Goal: Information Seeking & Learning: Learn about a topic

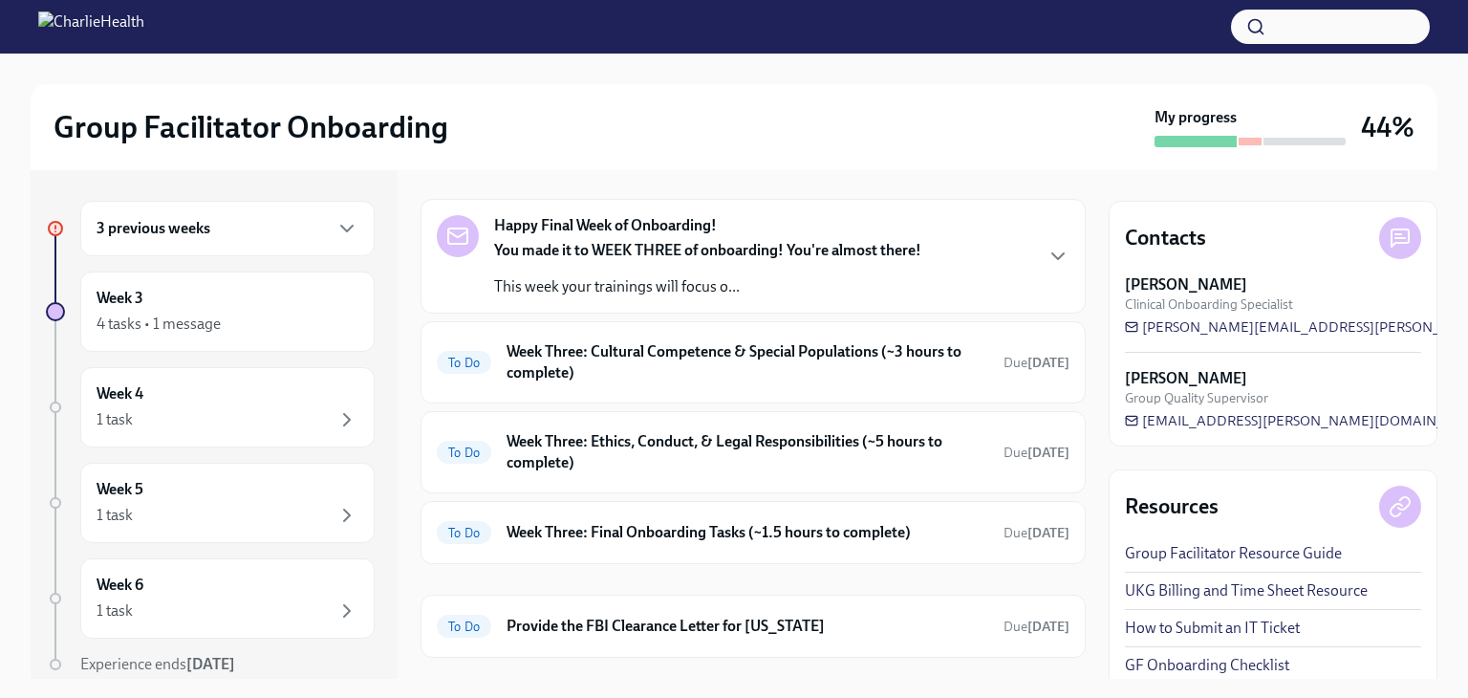
scroll to position [256, 0]
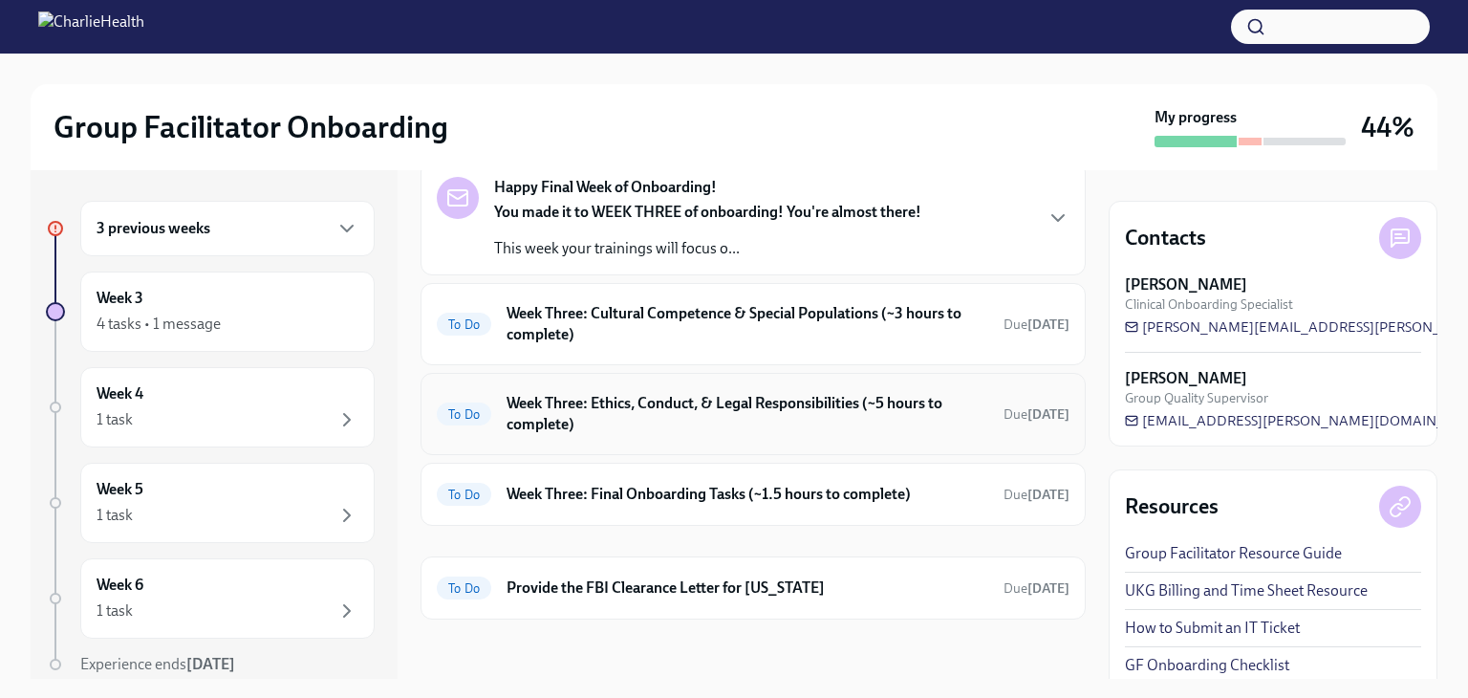
click at [577, 402] on h6 "Week Three: Ethics, Conduct, & Legal Responsibilities (~5 hours to complete)" at bounding box center [748, 414] width 482 height 42
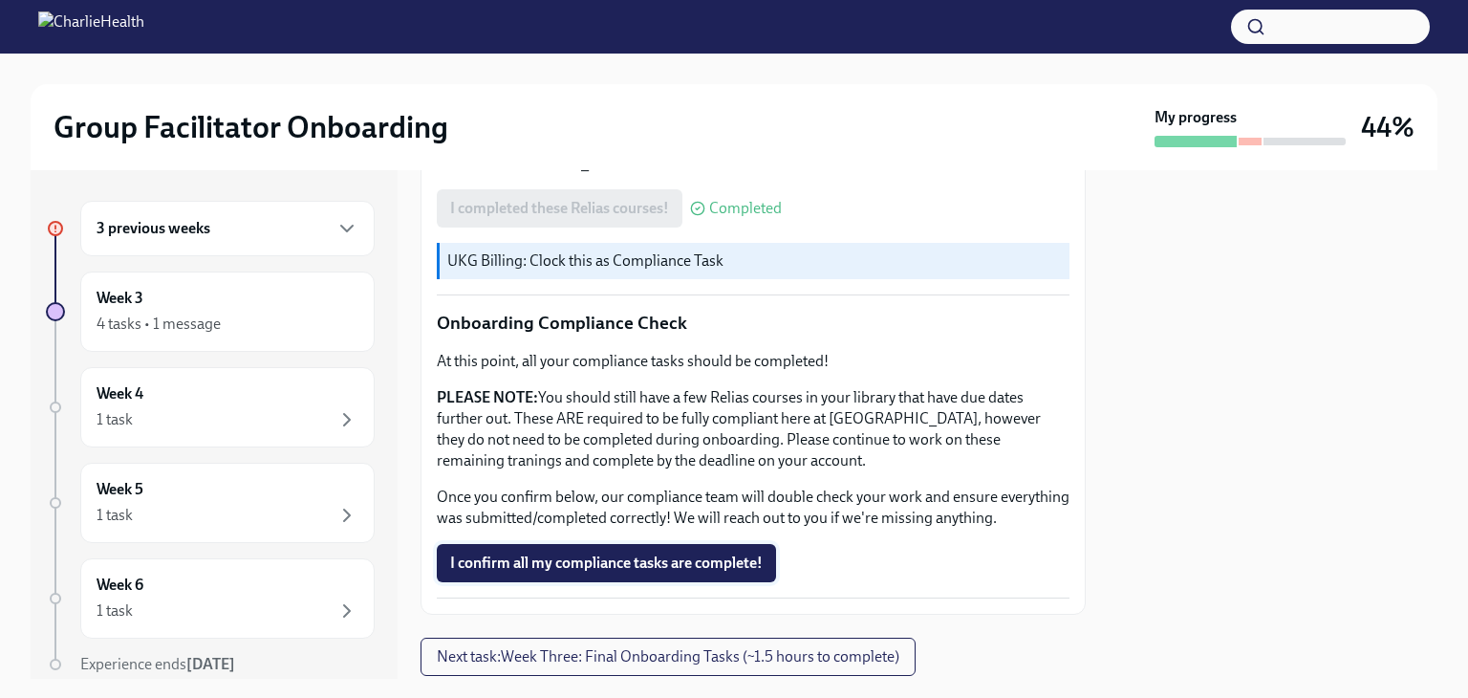
scroll to position [1127, 0]
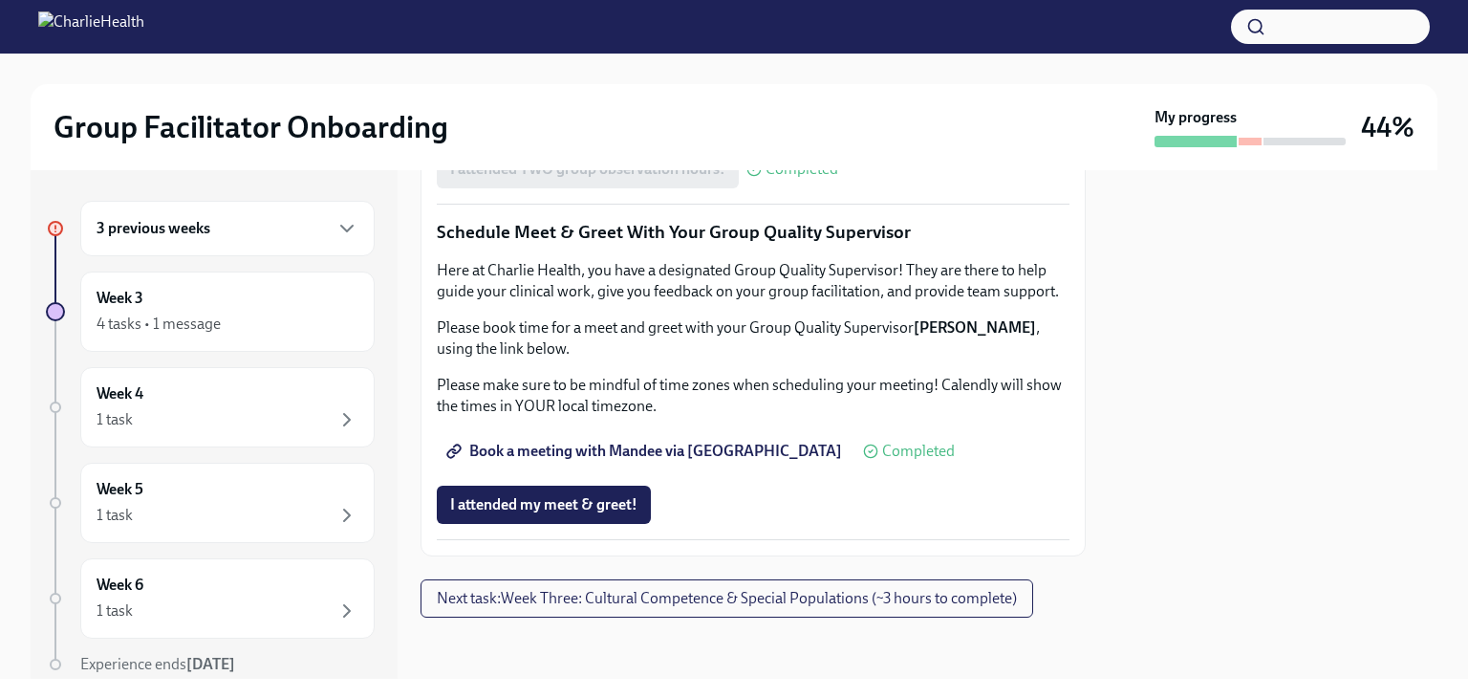
scroll to position [1911, 0]
click at [579, 504] on span "I attended my meet & greet!" at bounding box center [543, 504] width 187 height 19
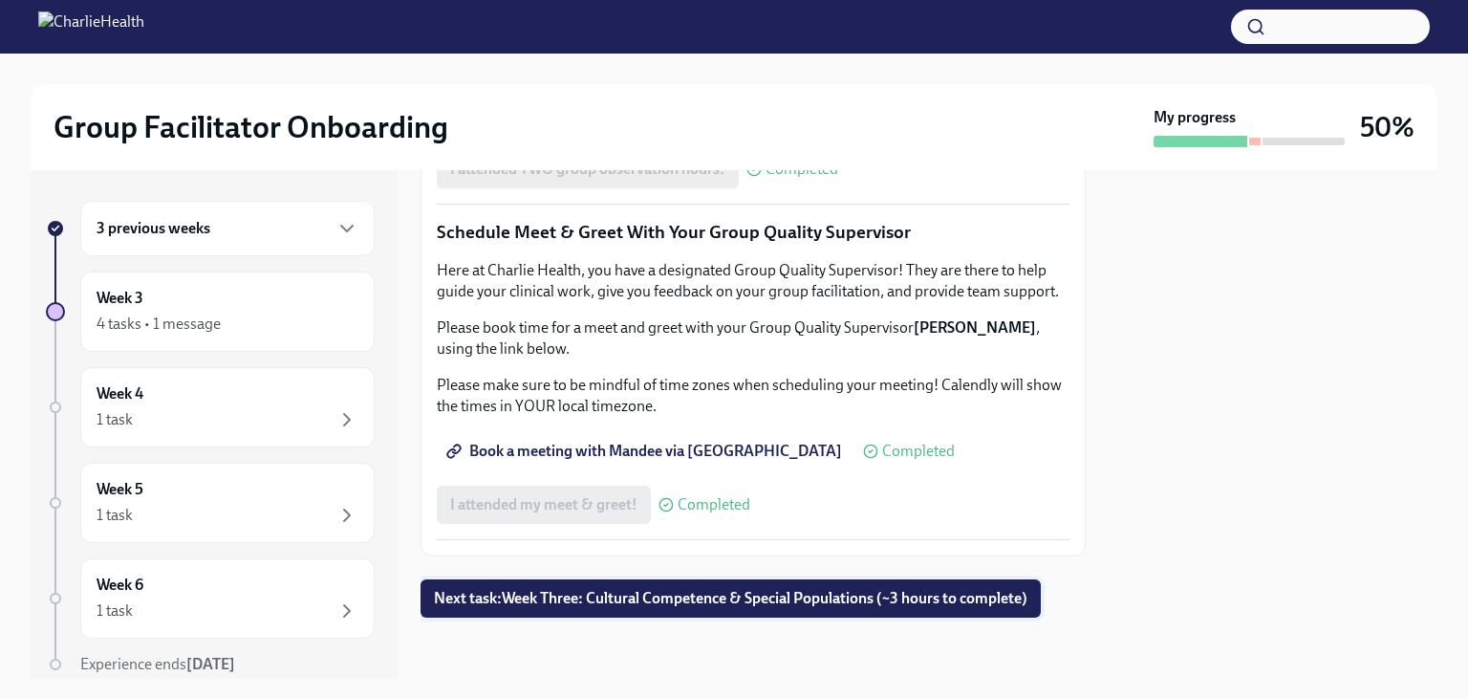
click at [740, 601] on span "Next task : Week Three: Cultural Competence & Special Populations (~3 hours to …" at bounding box center [731, 598] width 594 height 19
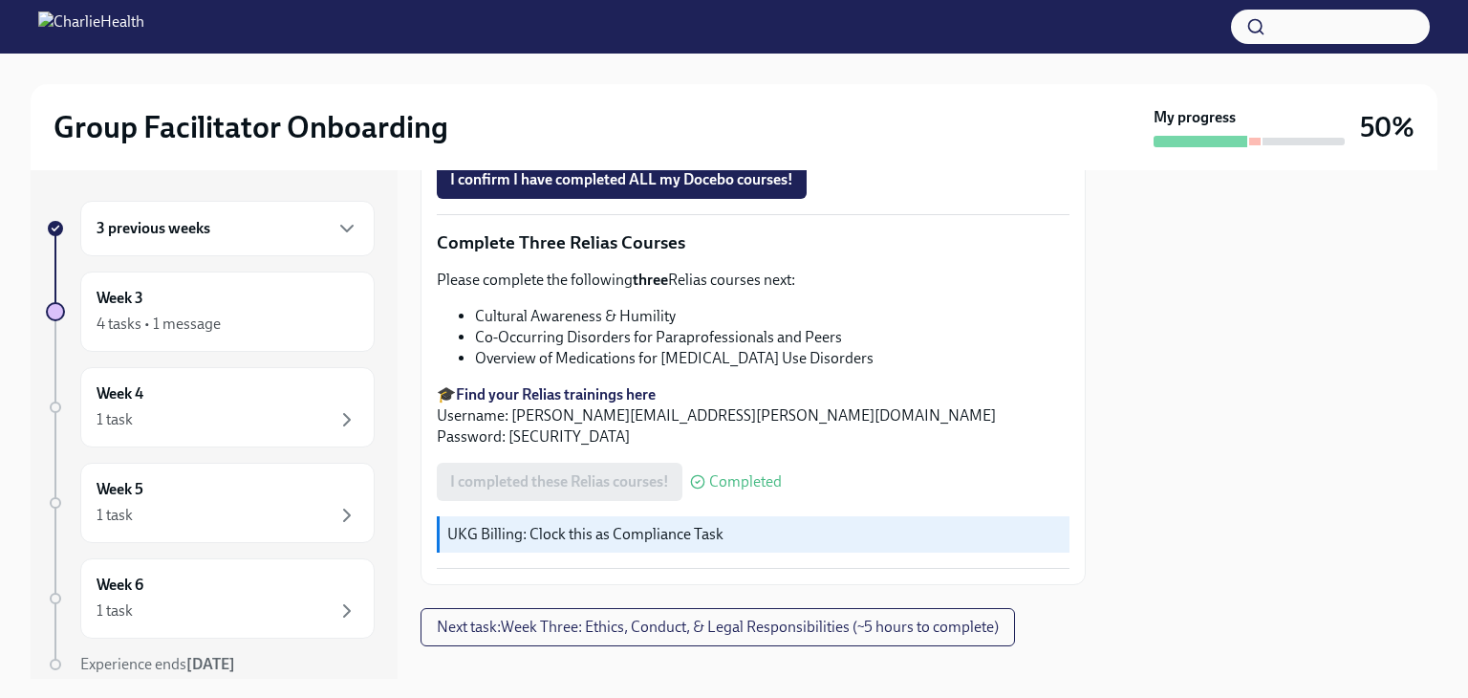
scroll to position [1565, 0]
click at [680, 616] on span "Next task : Week Three: Ethics, Conduct, & Legal Responsibilities (~5 hours to …" at bounding box center [718, 625] width 562 height 19
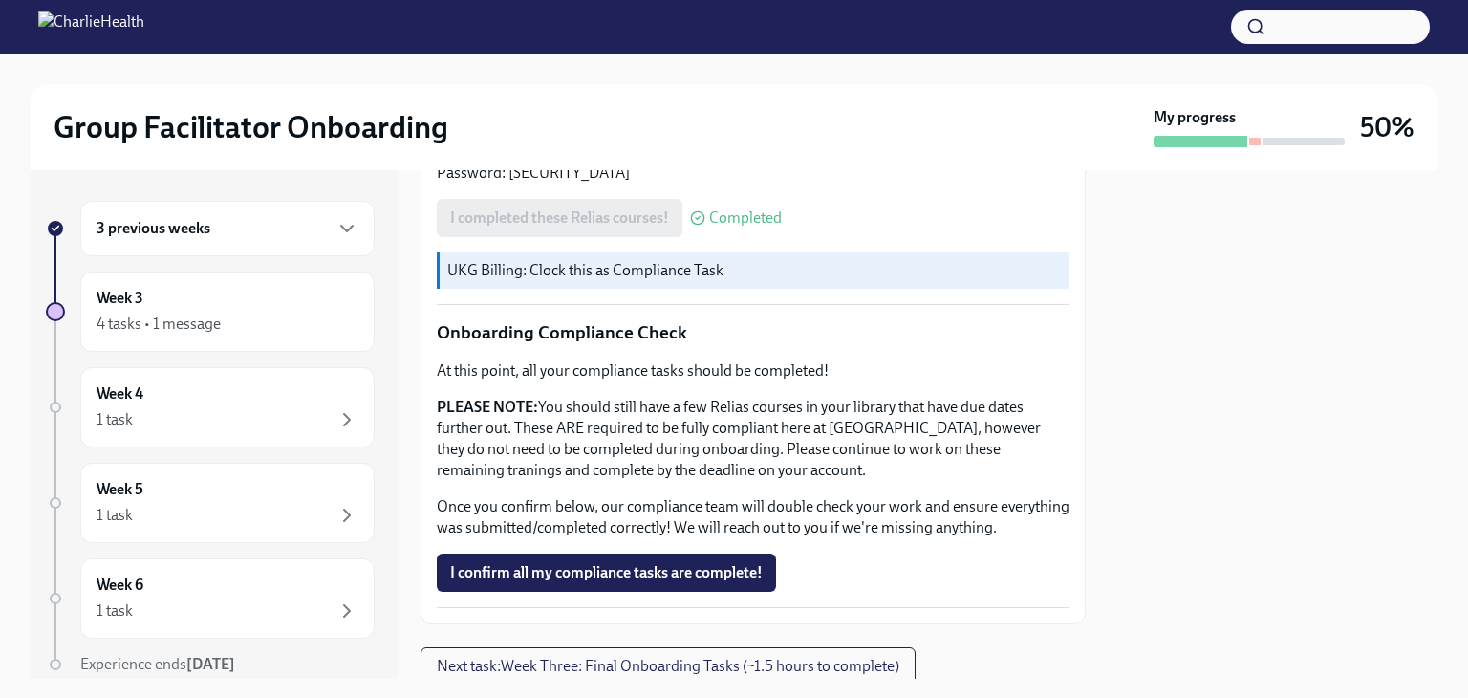
scroll to position [1127, 0]
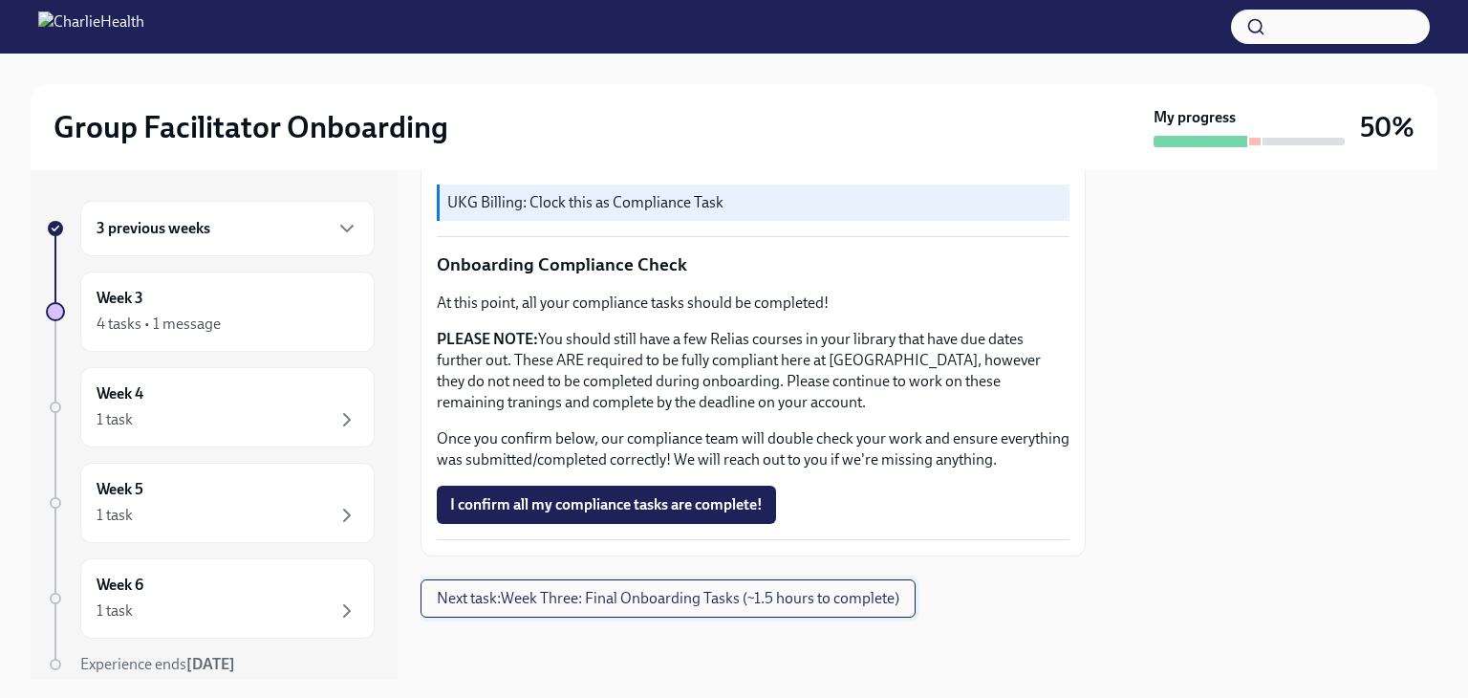
click at [725, 605] on span "Next task : Week Three: Final Onboarding Tasks (~1.5 hours to complete)" at bounding box center [668, 598] width 463 height 19
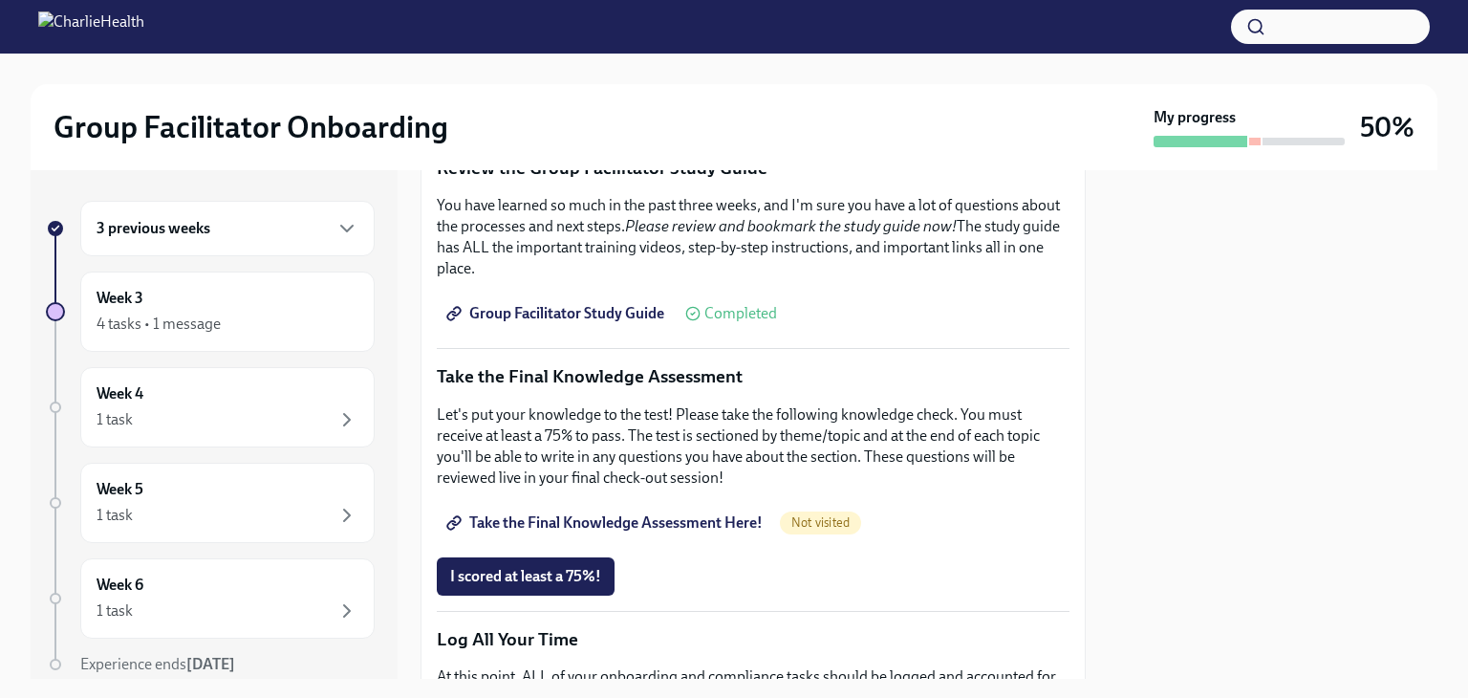
scroll to position [956, 0]
